Goal: Task Accomplishment & Management: Use online tool/utility

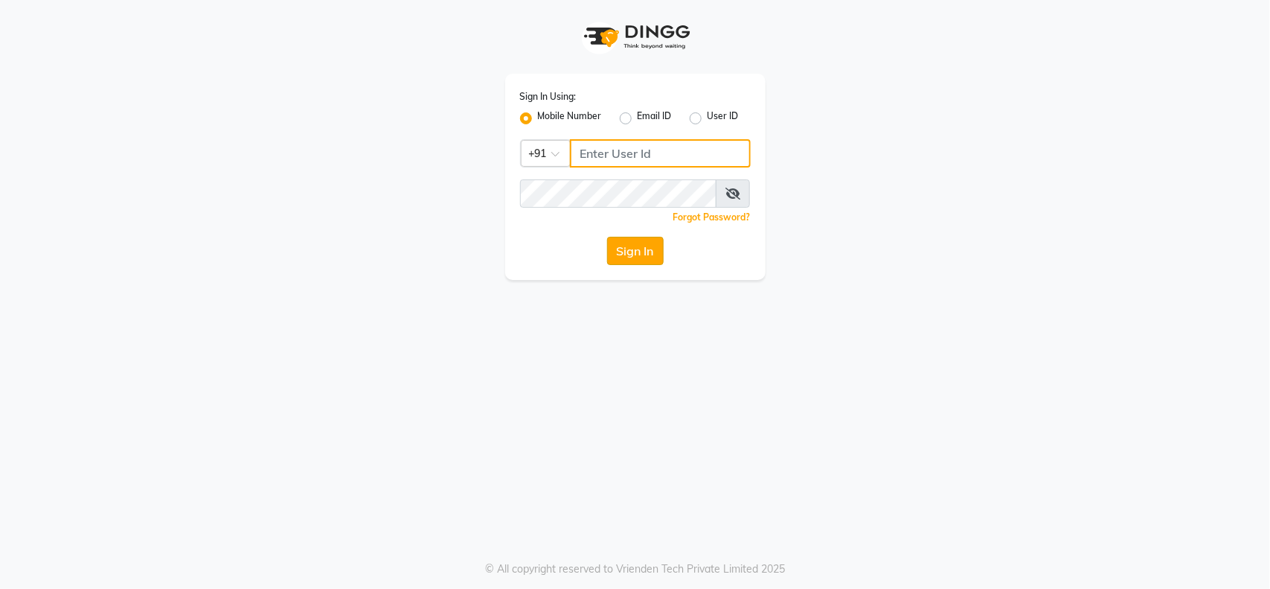
type input "846900096"
click at [629, 255] on button "Sign In" at bounding box center [635, 251] width 57 height 28
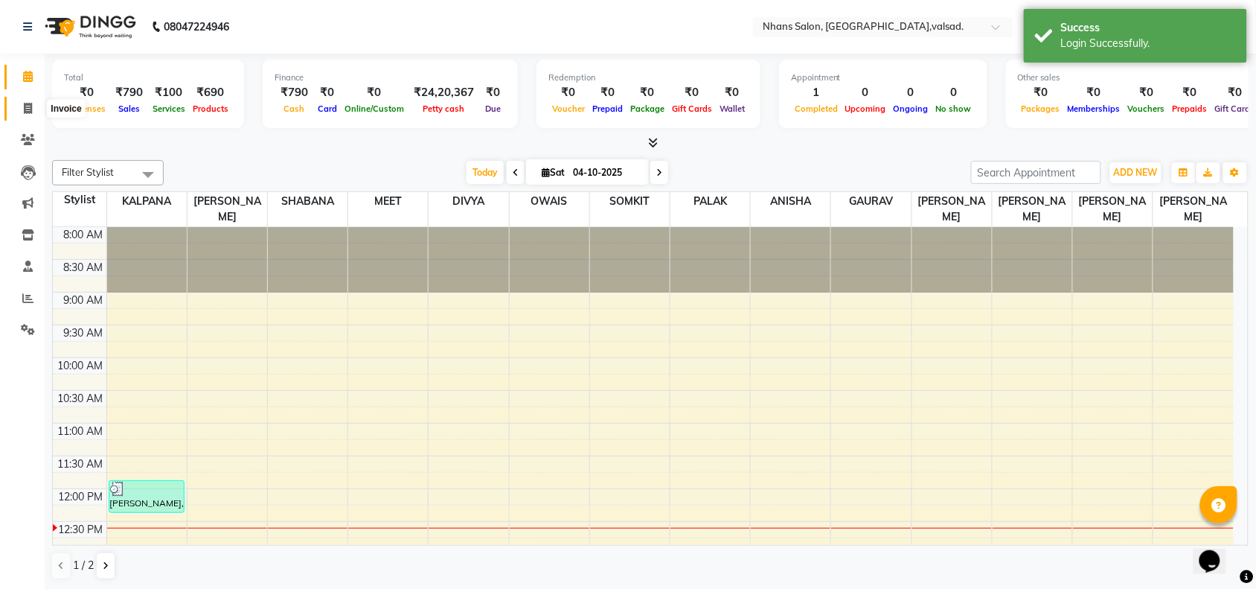
click at [28, 106] on icon at bounding box center [28, 108] width 8 height 11
select select "3706"
select select "service"
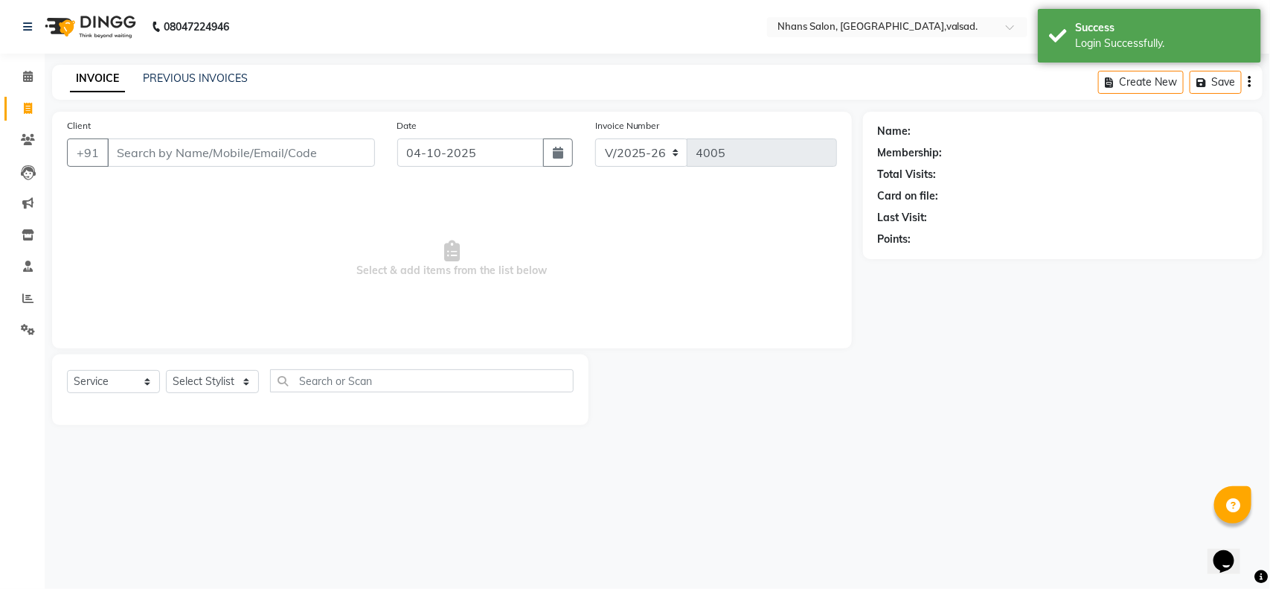
type input "9"
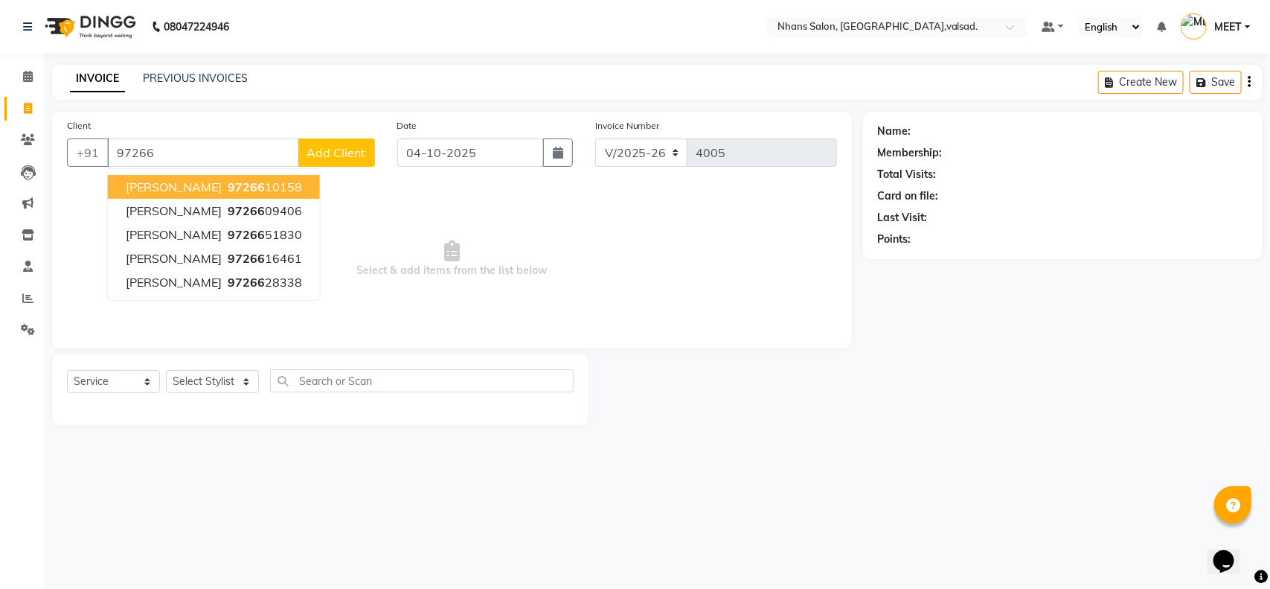
click at [239, 185] on span "97266" at bounding box center [246, 186] width 37 height 15
type input "9726610158"
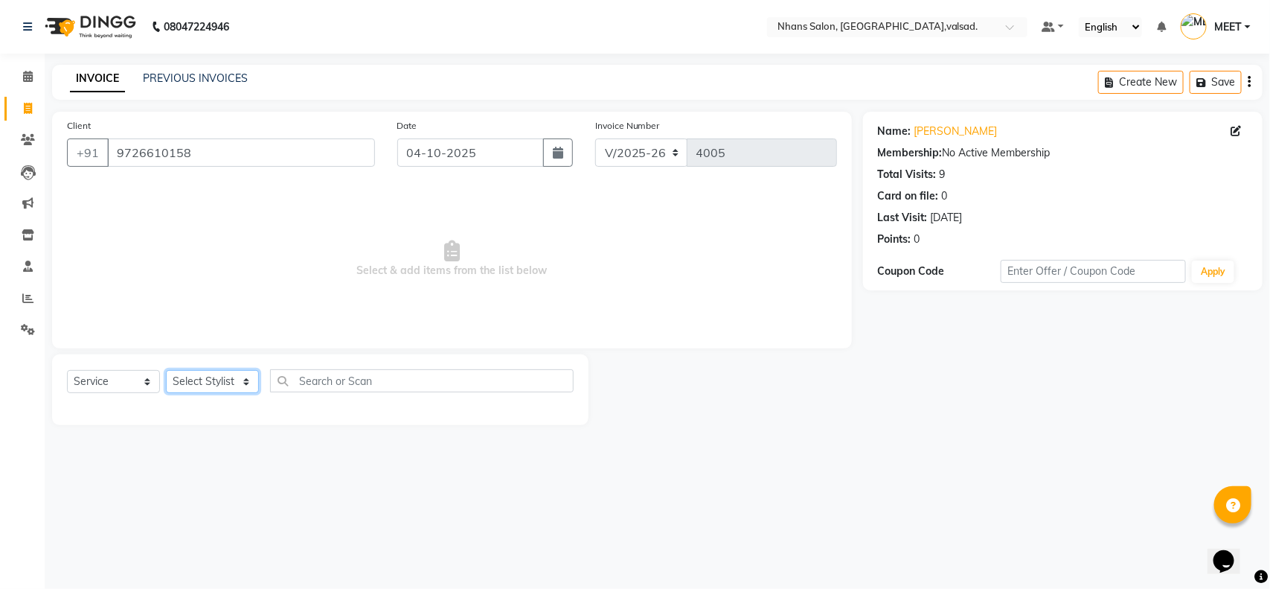
click at [238, 388] on select "Select Stylist [PERSON_NAME] DIVYA [PERSON_NAME] [PERSON_NAME] MEET OWAIS PALAK…" at bounding box center [212, 381] width 93 height 23
select select "79588"
click at [166, 370] on select "Select Stylist [PERSON_NAME] DIVYA [PERSON_NAME] [PERSON_NAME] MEET OWAIS PALAK…" at bounding box center [212, 381] width 93 height 23
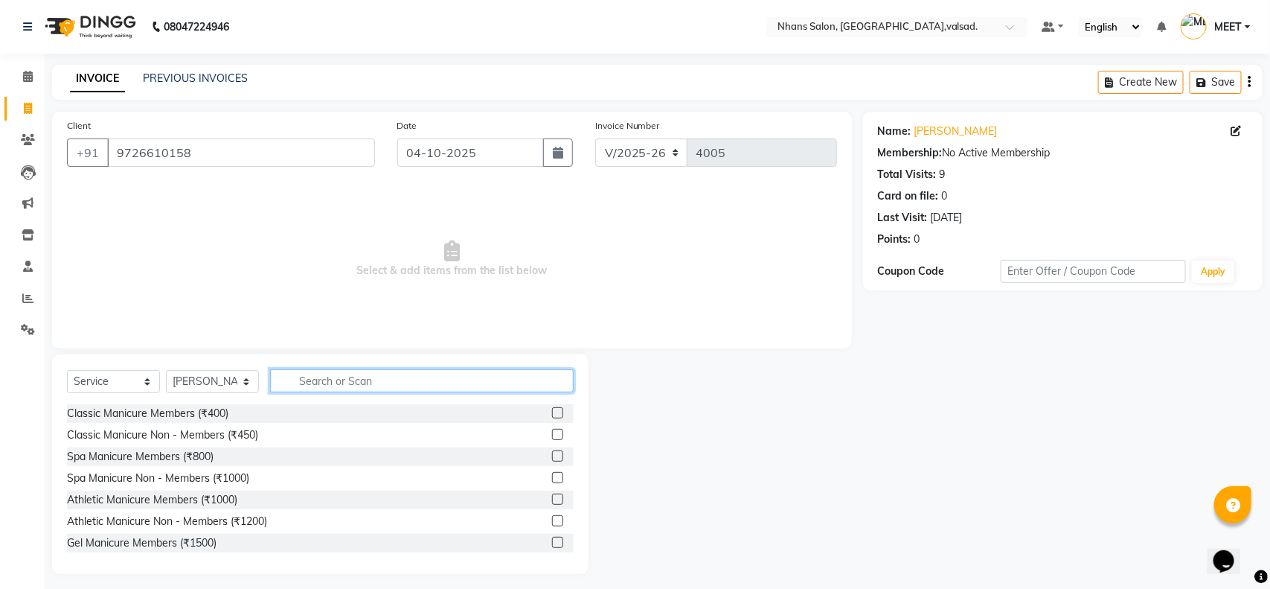
click at [368, 376] on input "text" at bounding box center [422, 380] width 304 height 23
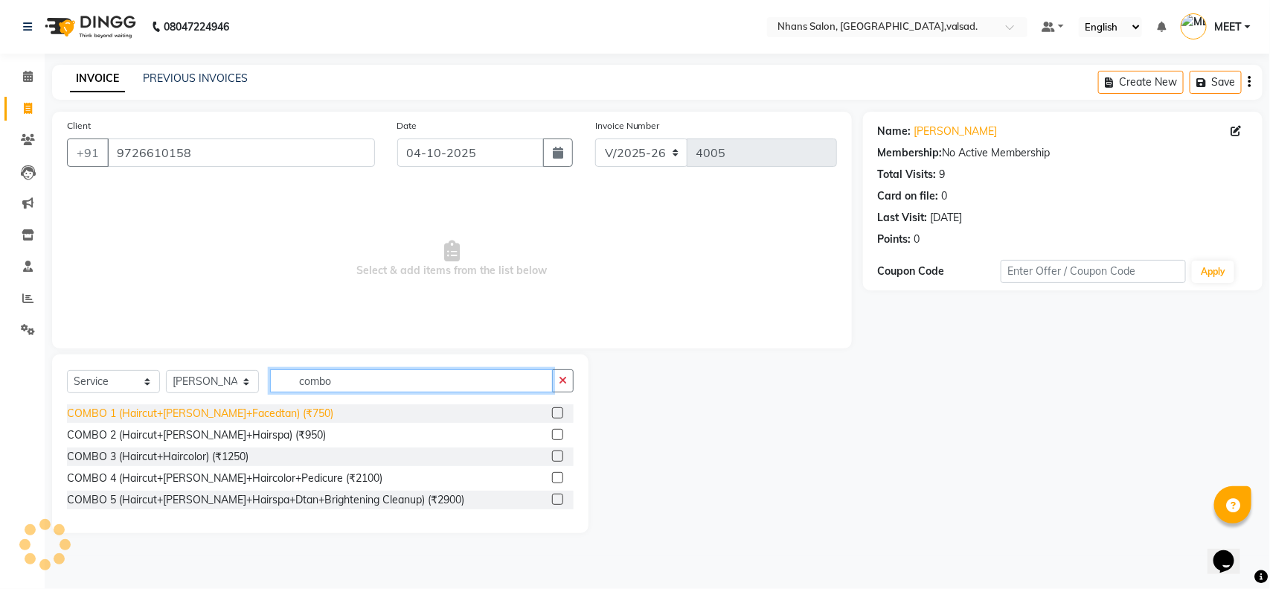
type input "combo"
click at [258, 410] on div "COMBO 1 (Haircut+[PERSON_NAME]+Facedtan) (₹750)" at bounding box center [200, 414] width 266 height 16
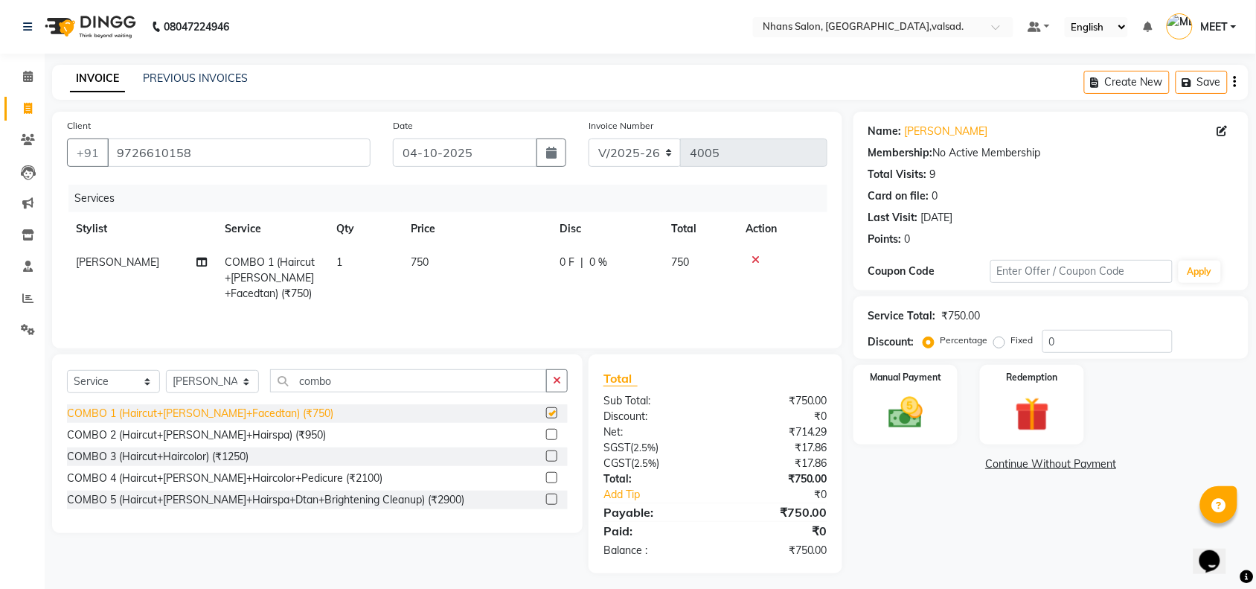
checkbox input "false"
click at [548, 388] on button "button" at bounding box center [557, 380] width 22 height 23
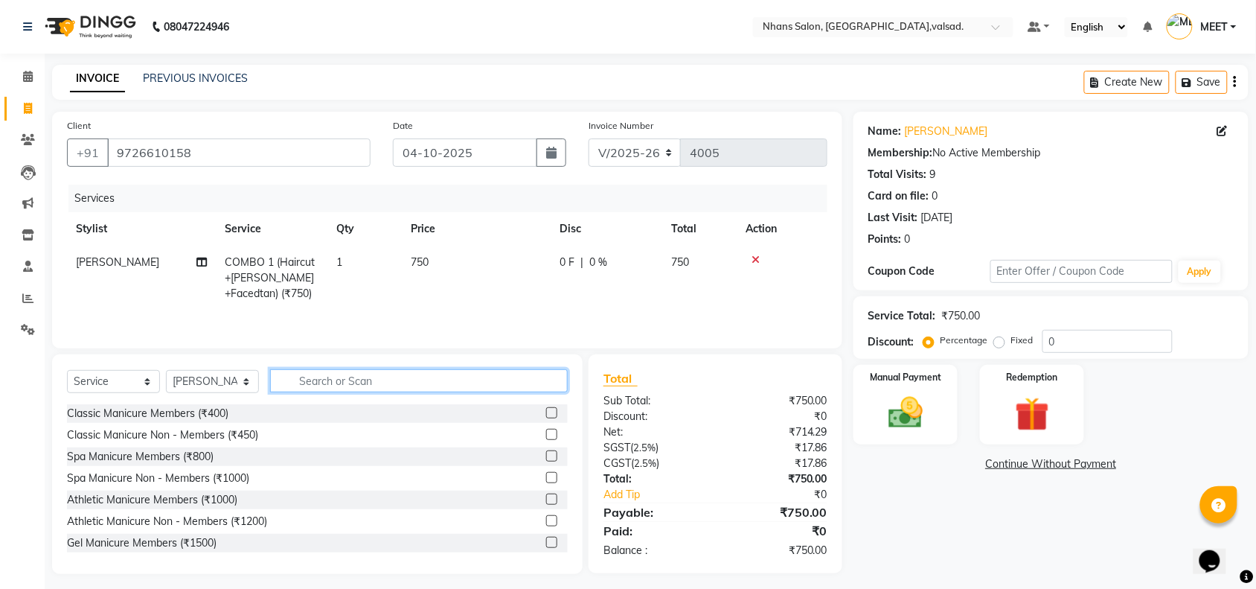
click at [525, 391] on input "text" at bounding box center [419, 380] width 298 height 23
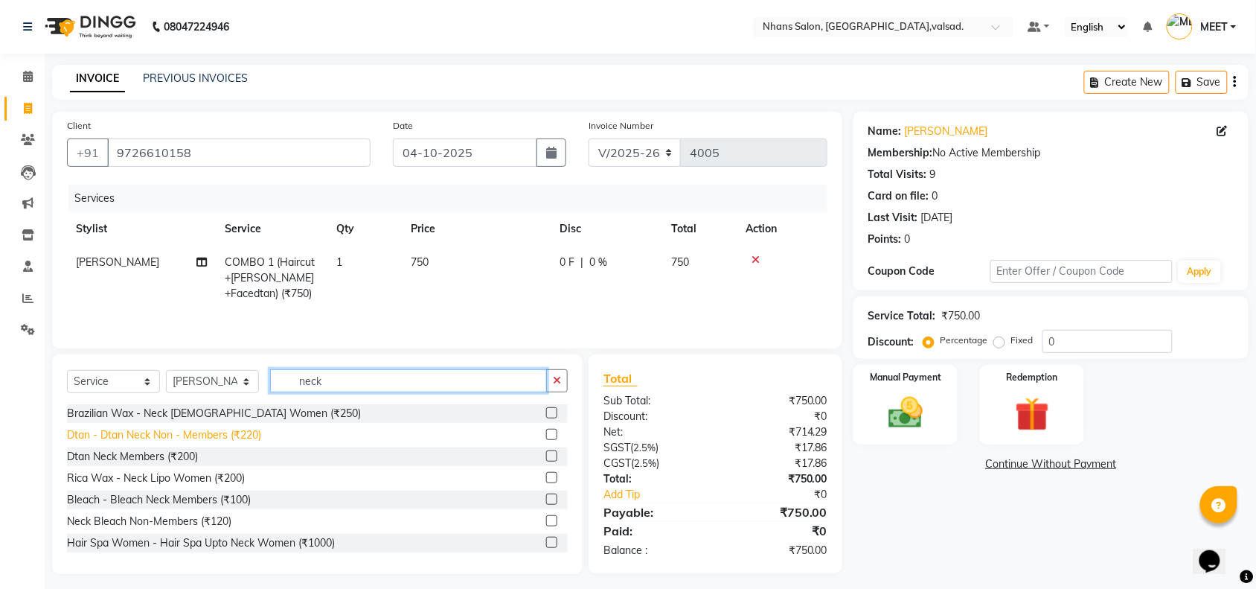
type input "neck"
click at [235, 439] on div "Dtan - Dtan Neck Non - Members (₹220)" at bounding box center [164, 435] width 194 height 16
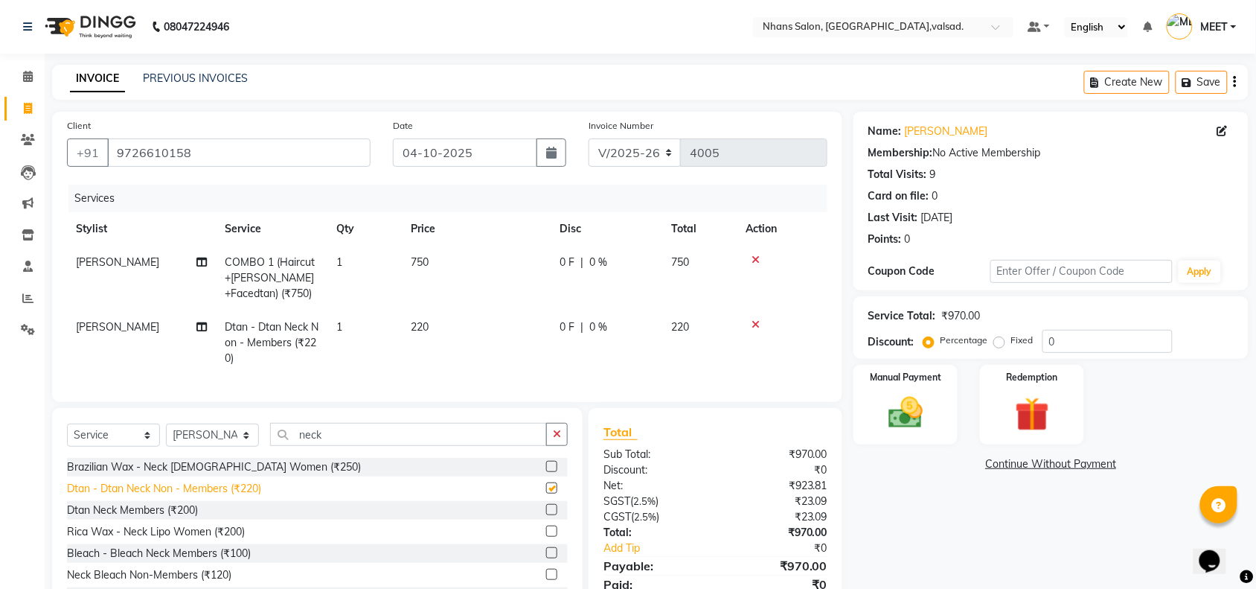
checkbox input "false"
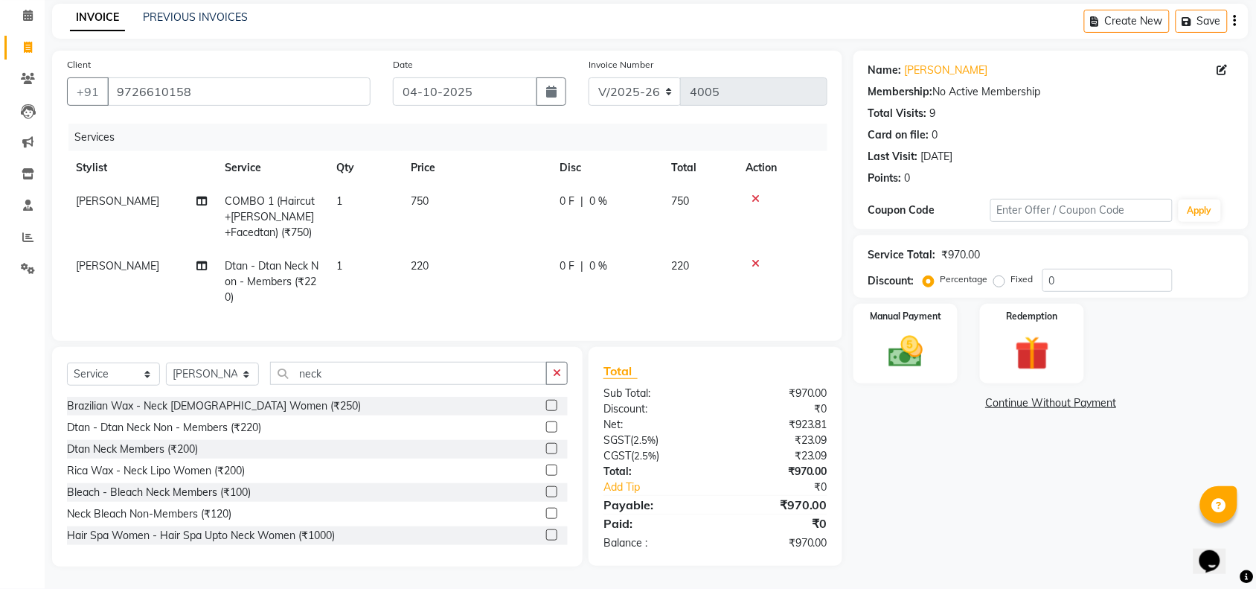
scroll to position [74, 0]
click at [921, 331] on img at bounding box center [906, 351] width 58 height 41
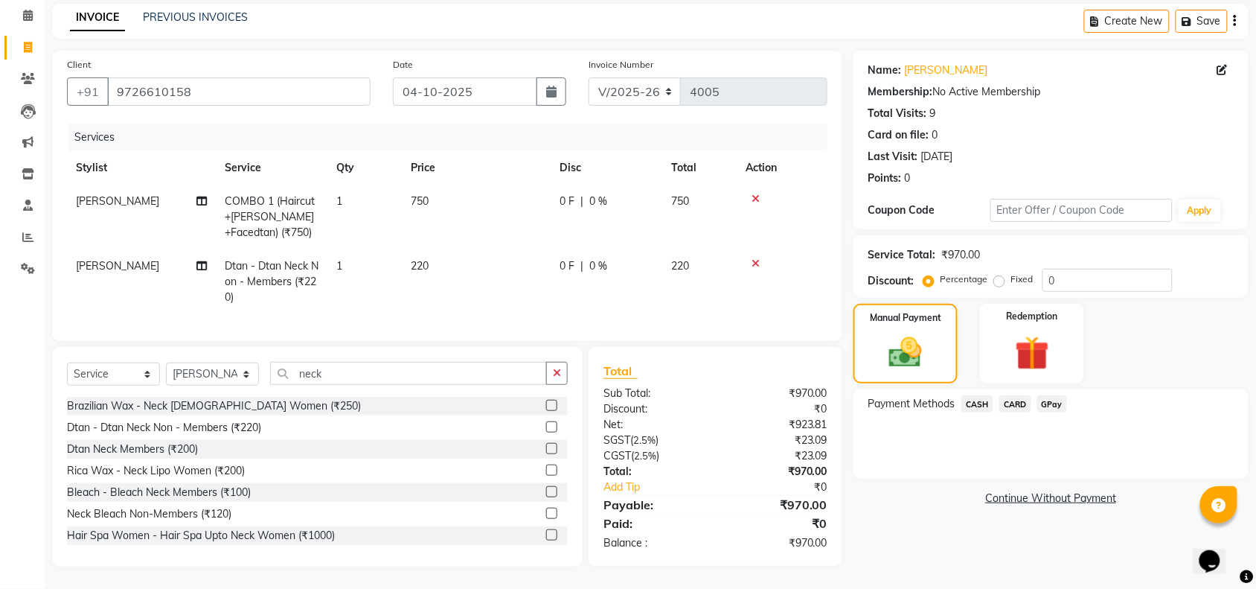
click at [988, 395] on span "CASH" at bounding box center [978, 403] width 32 height 17
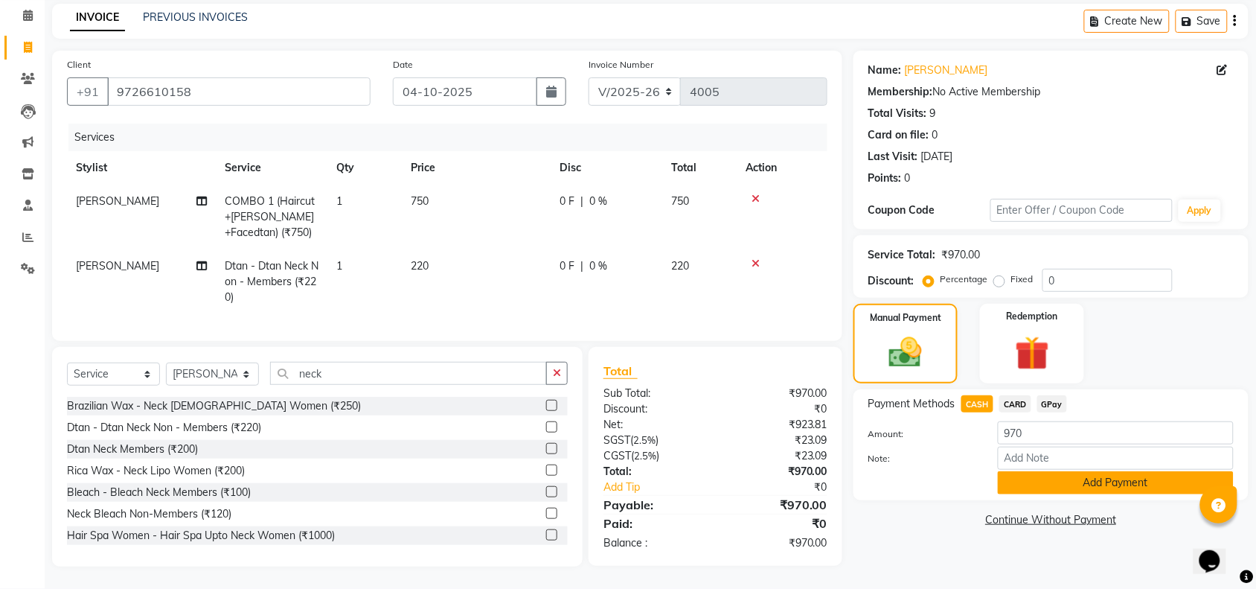
click at [1072, 471] on button "Add Payment" at bounding box center [1116, 482] width 236 height 23
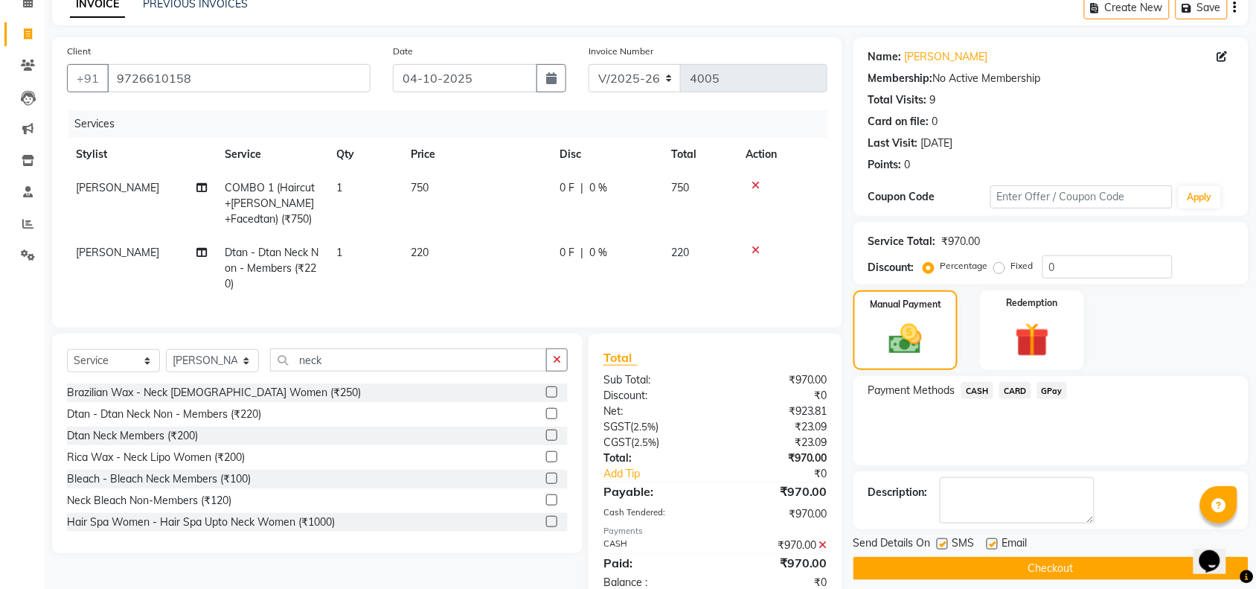
scroll to position [127, 0]
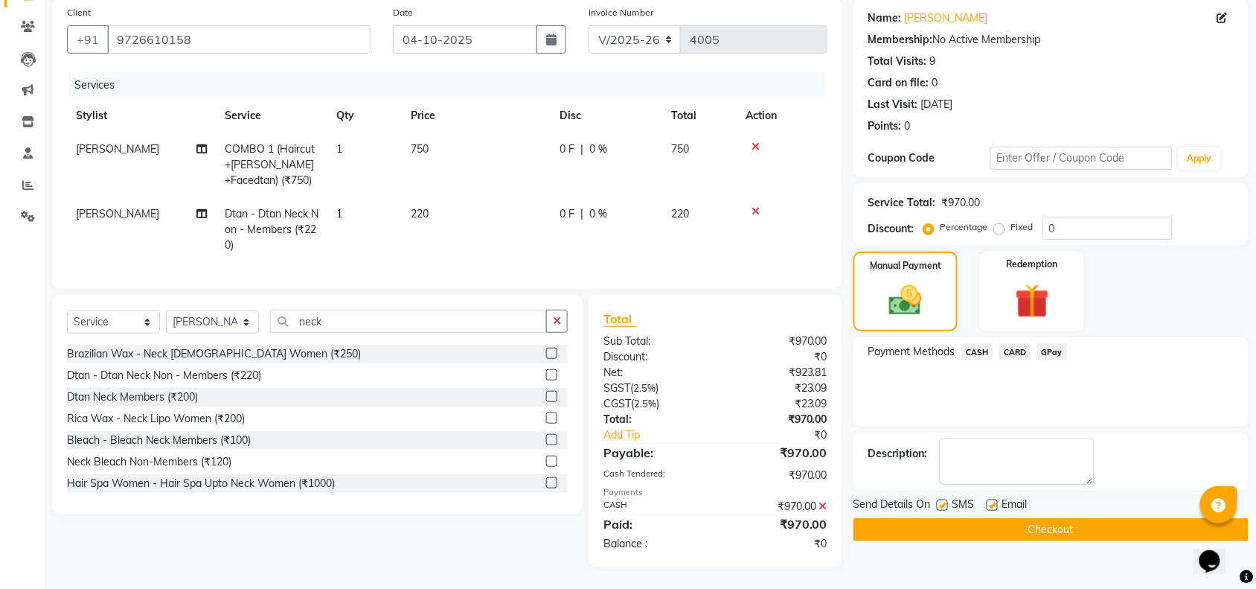
click at [1001, 518] on button "Checkout" at bounding box center [1051, 529] width 395 height 23
